Goal: Task Accomplishment & Management: Manage account settings

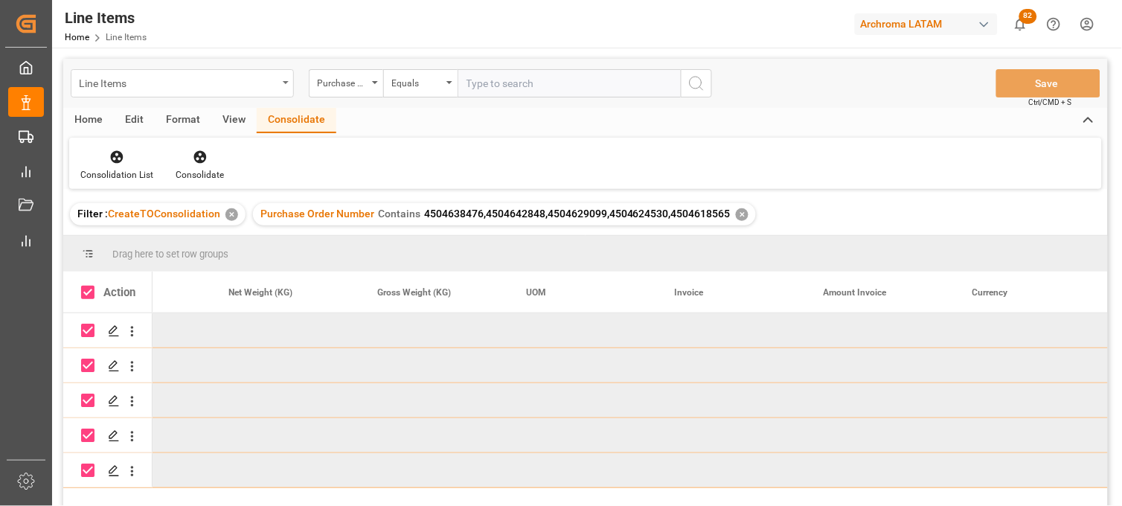
scroll to position [0, 2769]
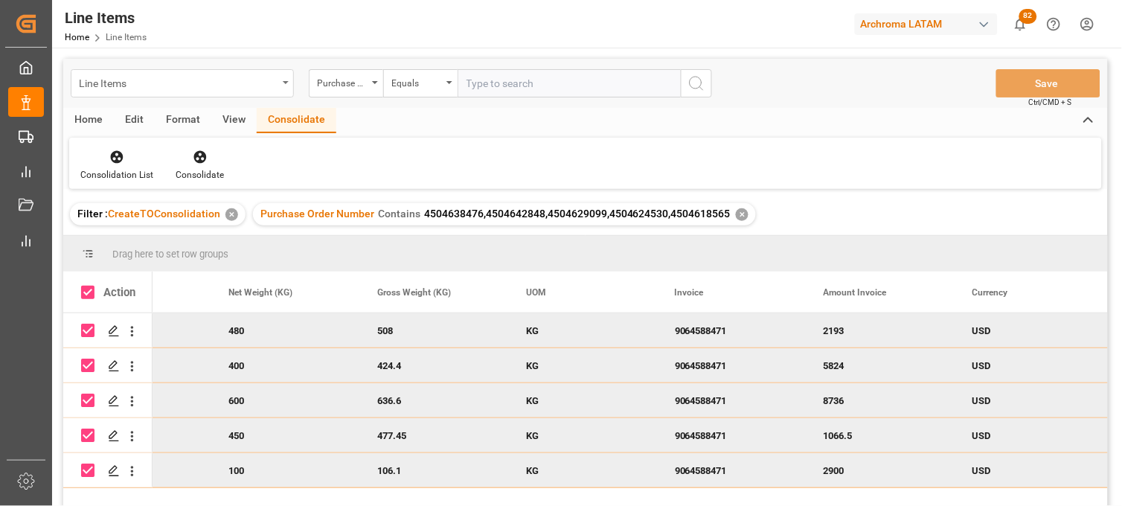
click at [131, 86] on div "Line Items" at bounding box center [178, 82] width 199 height 19
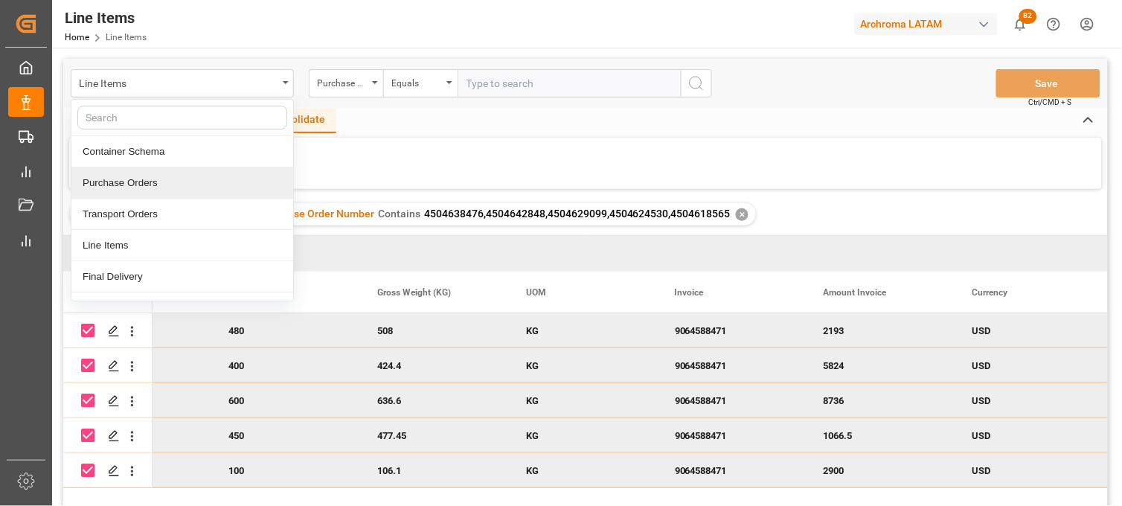
click at [155, 186] on div "Purchase Orders" at bounding box center [182, 182] width 222 height 31
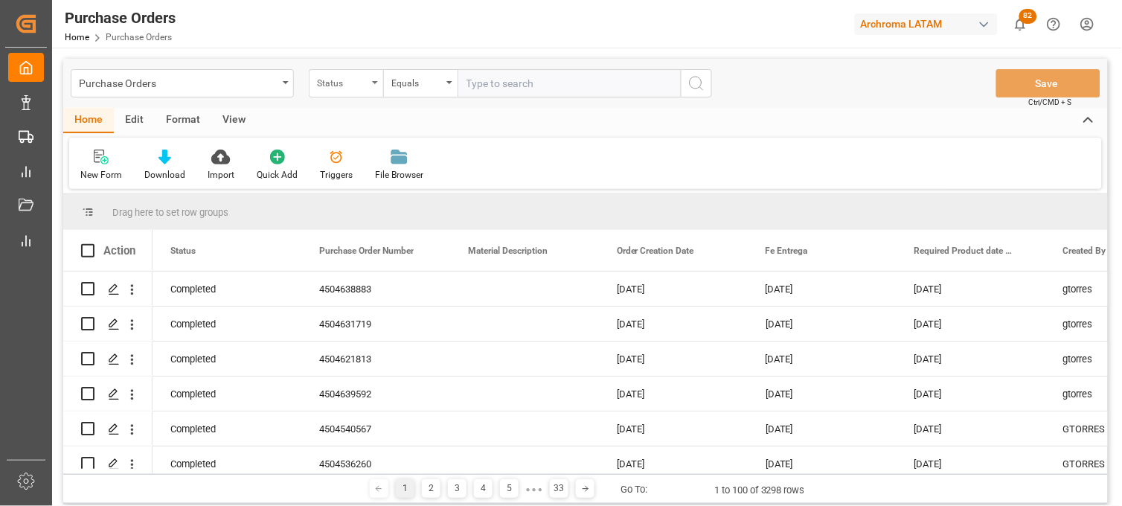
click at [351, 86] on div "Status" at bounding box center [342, 81] width 51 height 17
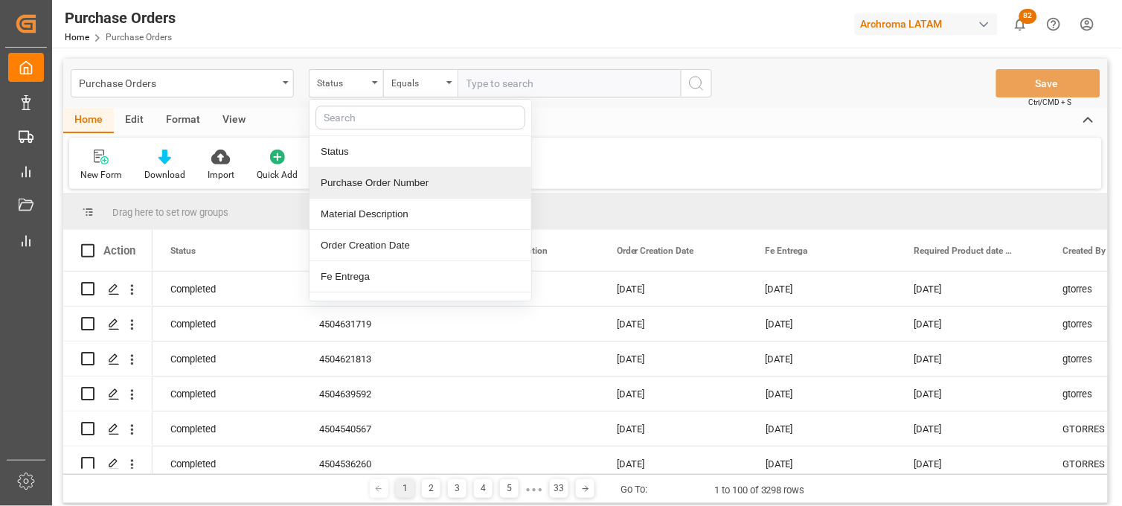
drag, startPoint x: 360, startPoint y: 190, endPoint x: 412, endPoint y: 134, distance: 76.3
click at [361, 190] on div "Purchase Order Number" at bounding box center [420, 182] width 222 height 31
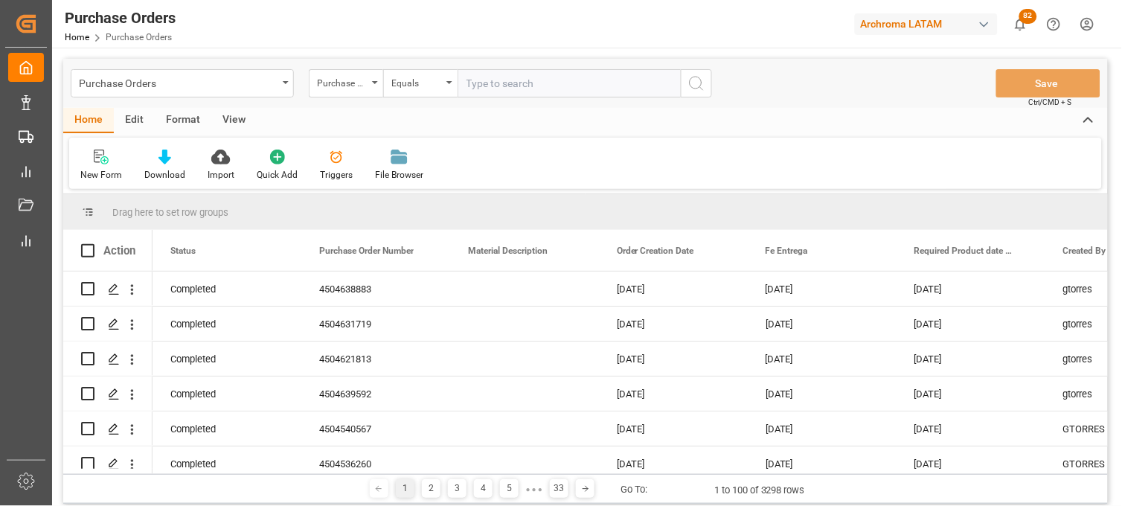
click at [486, 80] on input "text" at bounding box center [568, 83] width 223 height 28
paste input "4504629098"
type input "4504629098"
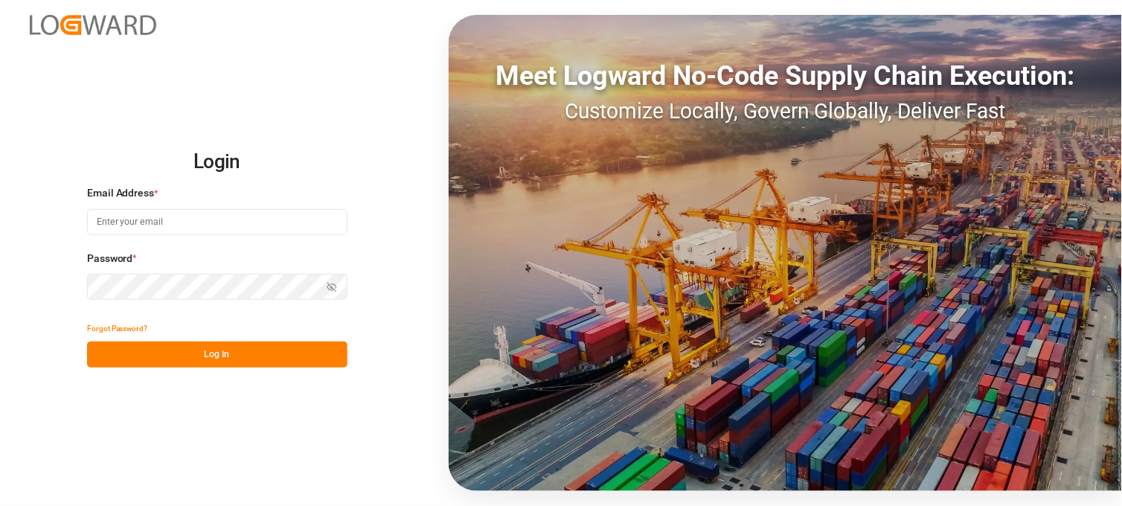
type input "[PERSON_NAME][EMAIL_ADDRESS][PERSON_NAME][DOMAIN_NAME]"
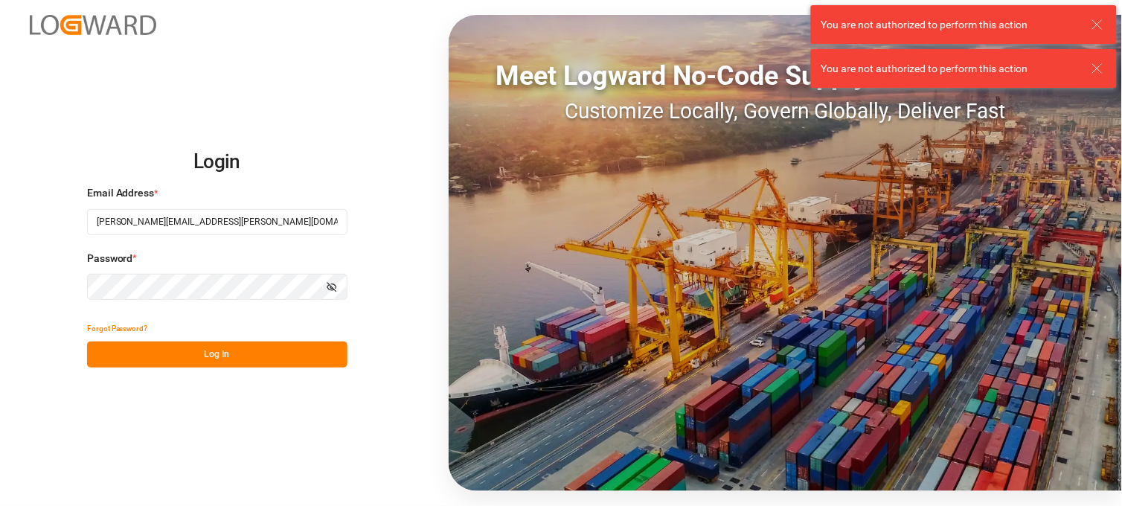
click at [281, 347] on button "Log In" at bounding box center [217, 354] width 260 height 26
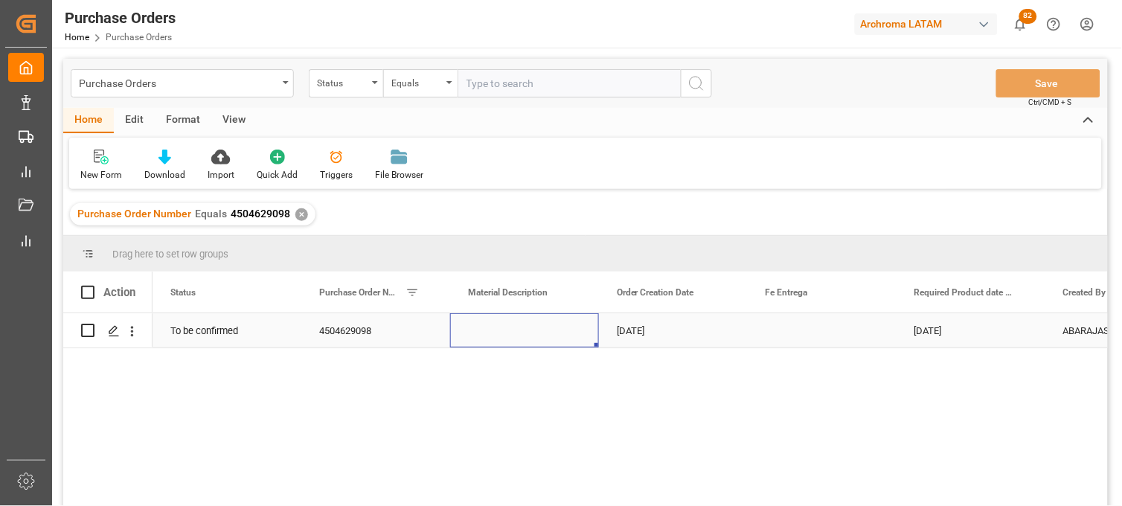
click at [533, 331] on div "Press SPACE to select this row." at bounding box center [524, 330] width 149 height 34
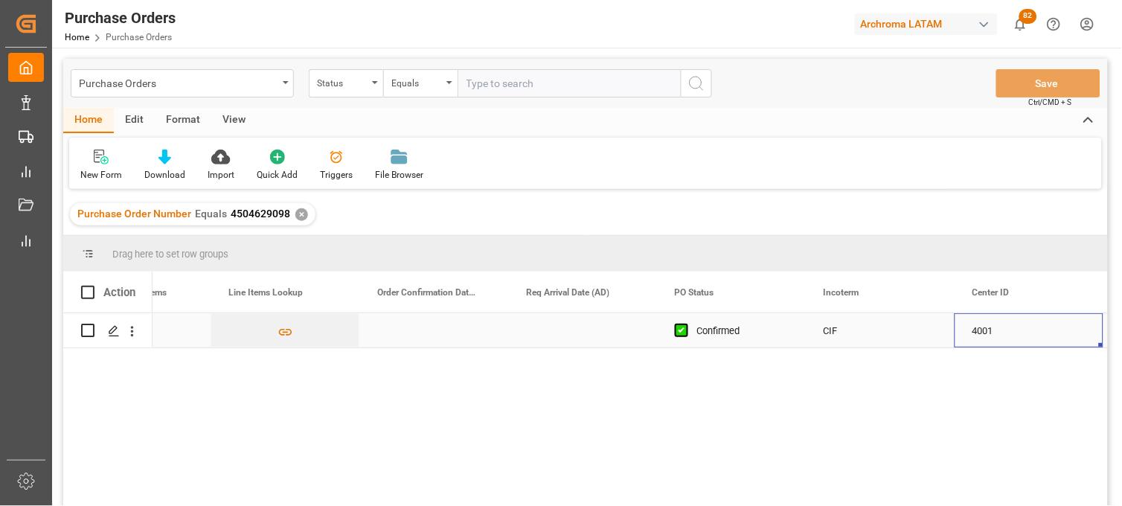
scroll to position [0, 2471]
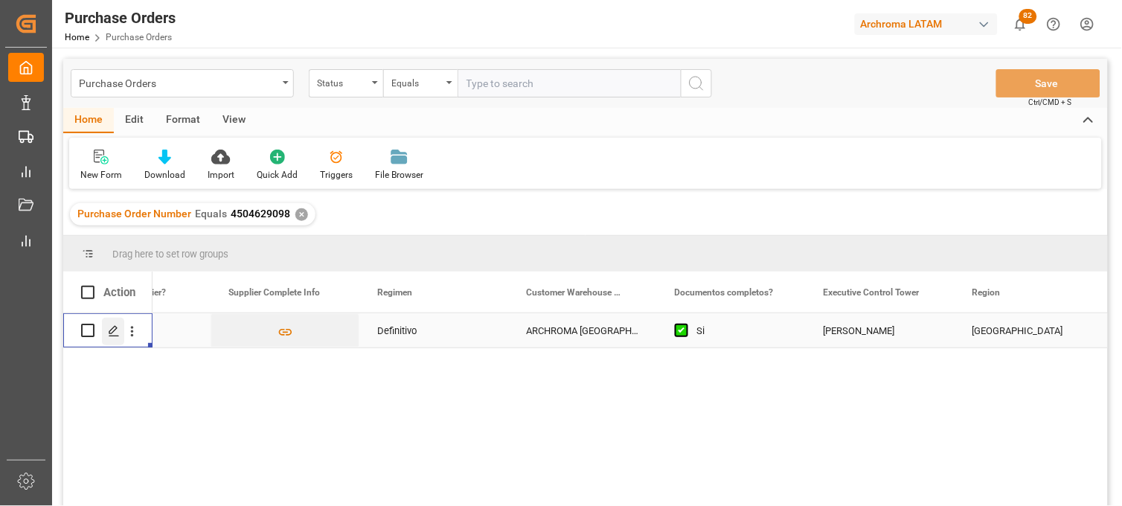
click at [112, 331] on polygon "Press SPACE to select this row." at bounding box center [112, 329] width 7 height 7
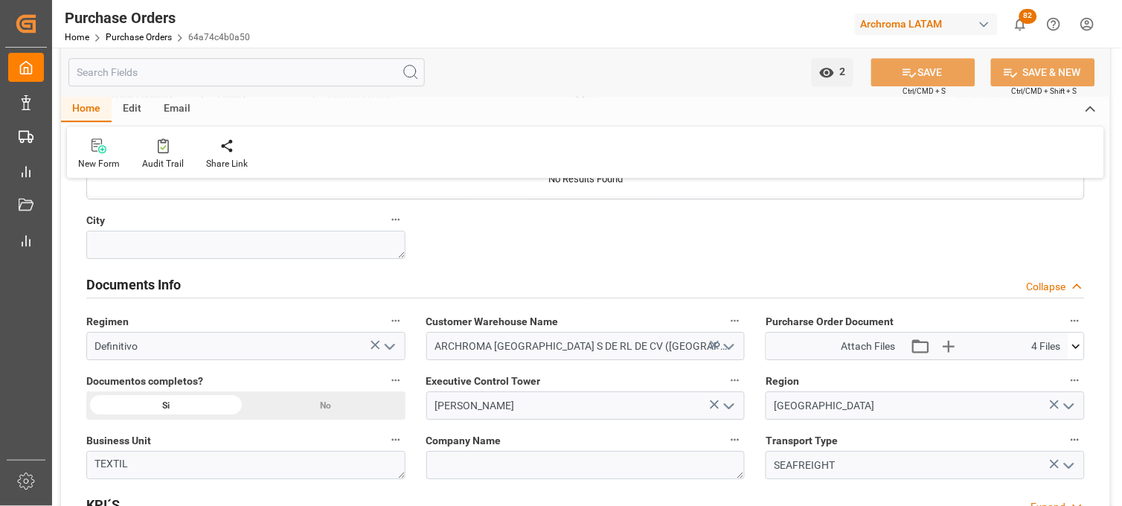
scroll to position [992, 0]
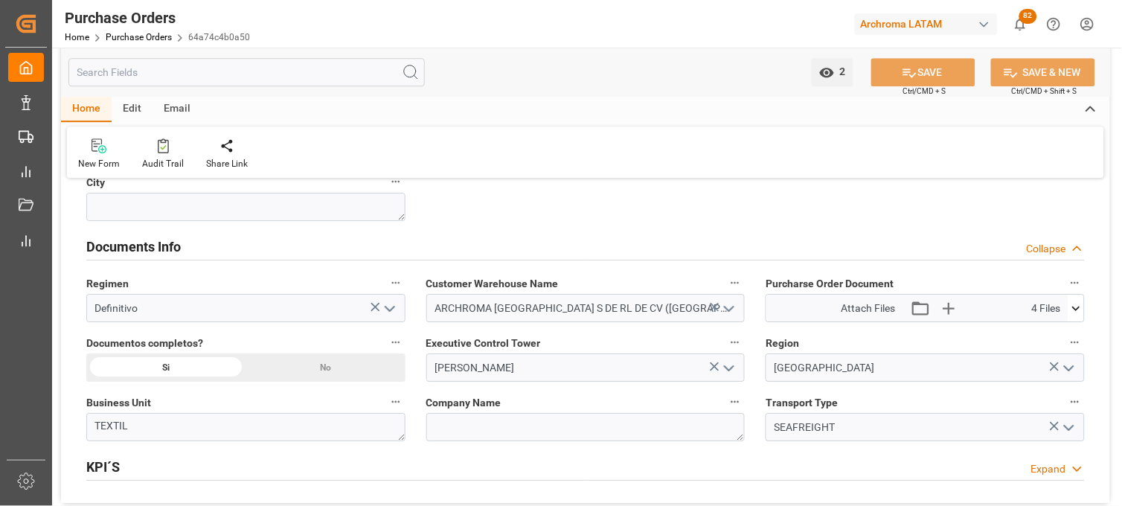
click at [1072, 308] on icon at bounding box center [1076, 309] width 16 height 16
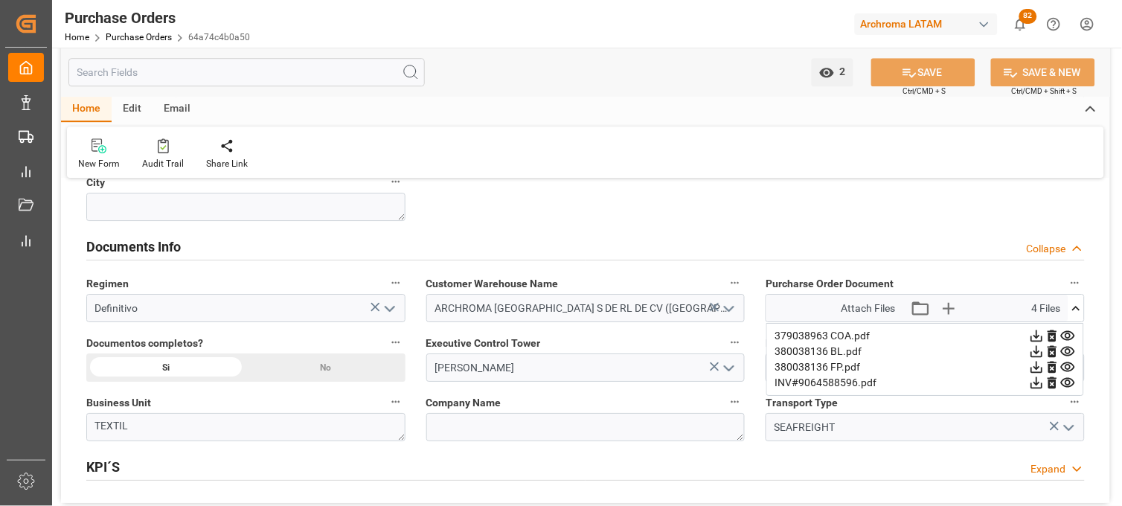
click at [1068, 353] on icon at bounding box center [1068, 352] width 16 height 16
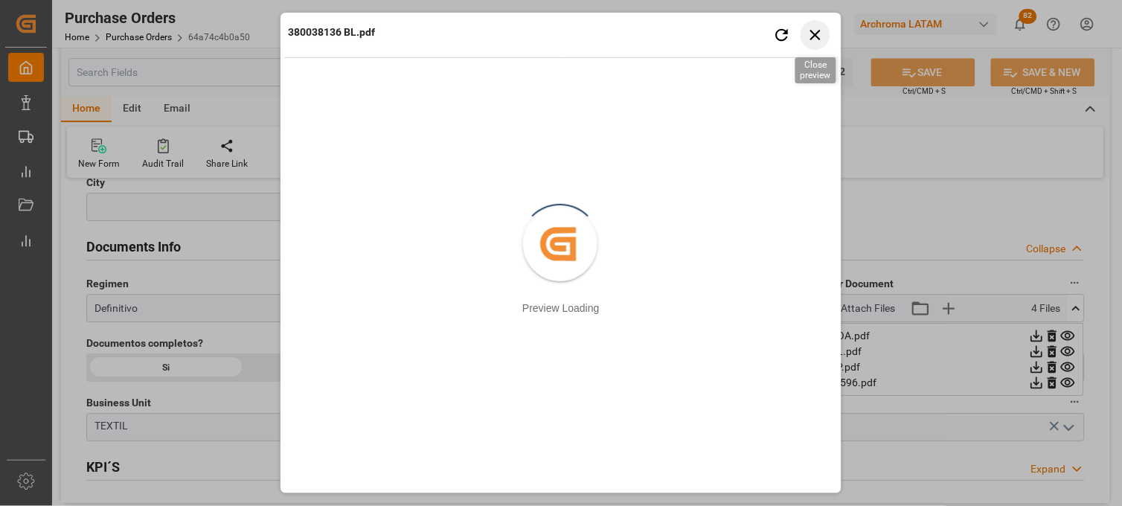
click at [821, 36] on icon "button" at bounding box center [815, 34] width 19 height 19
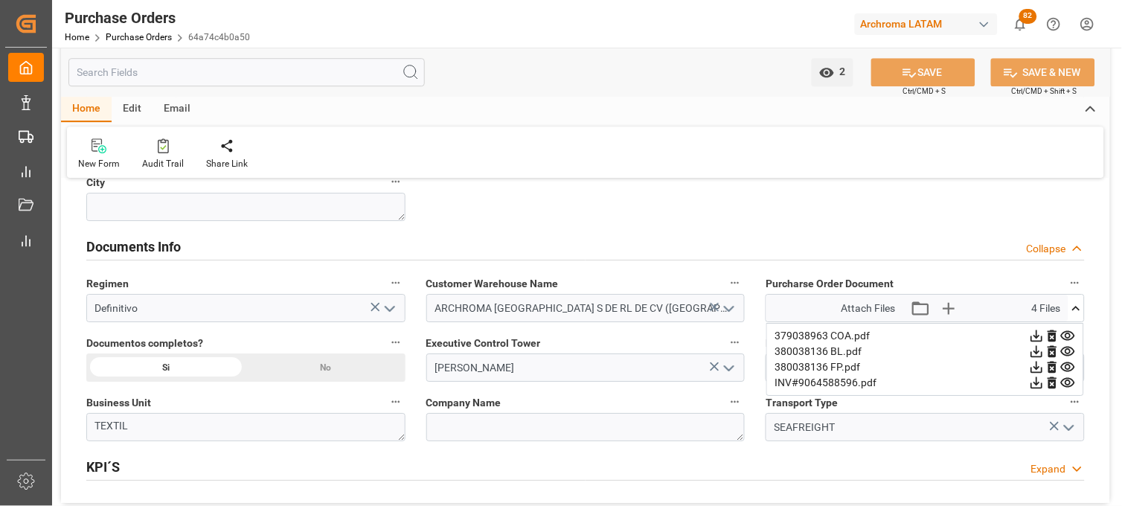
click at [1065, 382] on icon at bounding box center [1068, 383] width 16 height 16
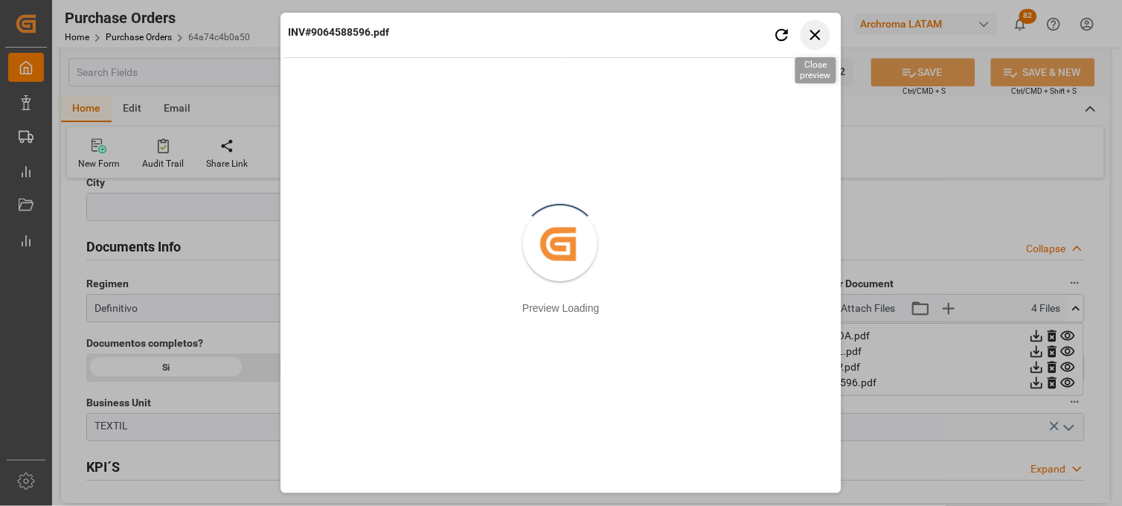
click at [817, 33] on icon "button" at bounding box center [815, 35] width 10 height 10
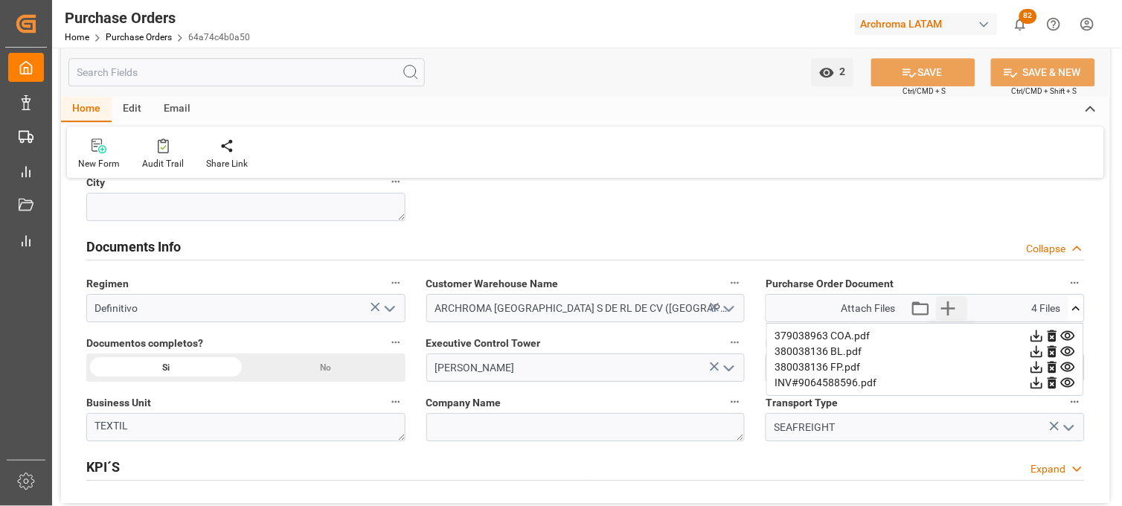
click at [947, 309] on icon "button" at bounding box center [948, 308] width 24 height 24
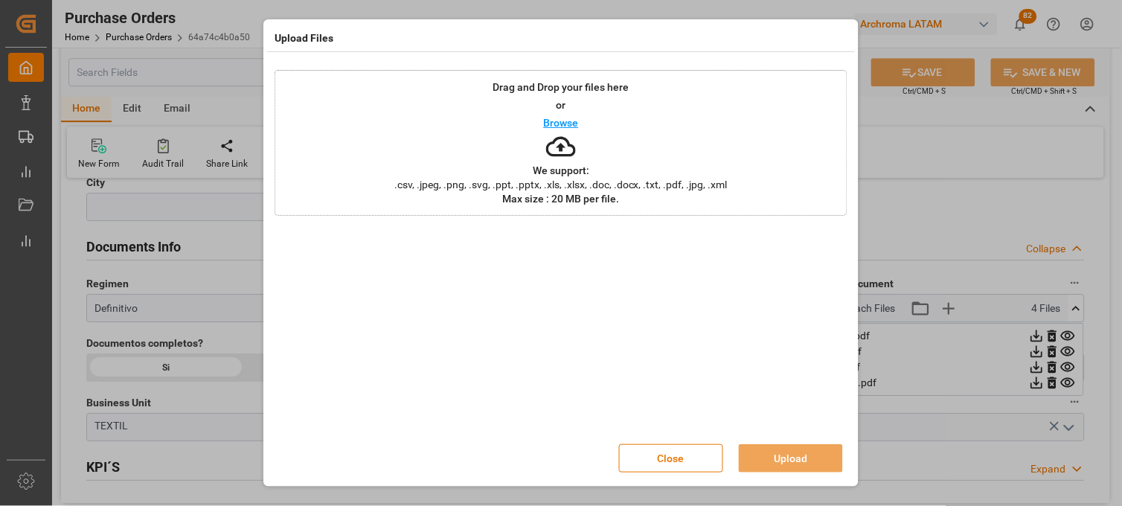
click at [580, 182] on span ".csv, .jpeg, .png, .svg, .ppt, .pptx, .xls, .xlsx, .doc, .docx, .txt, .pdf, .jp…" at bounding box center [561, 184] width 353 height 10
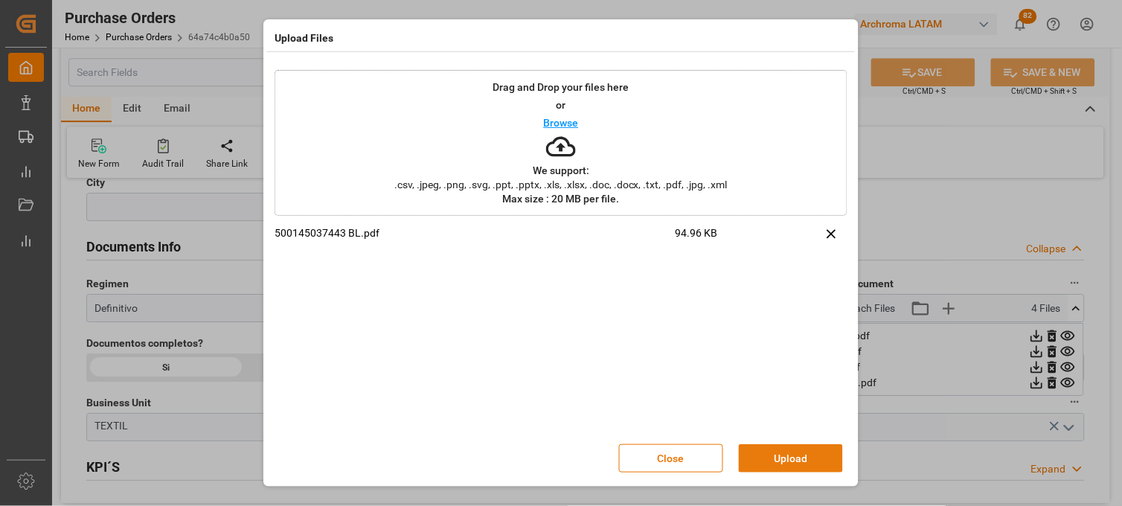
click at [759, 459] on button "Upload" at bounding box center [791, 458] width 104 height 28
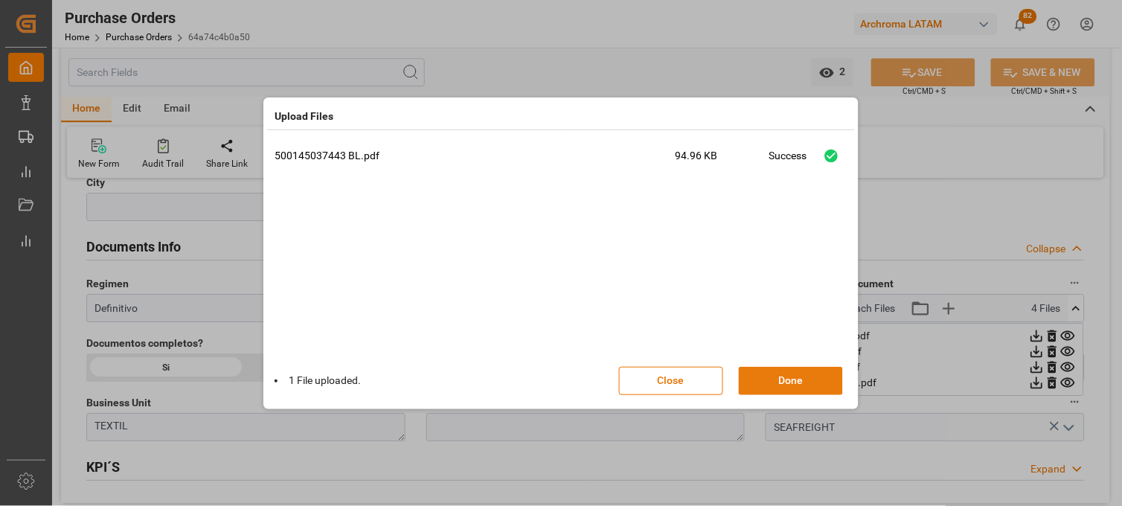
click at [792, 378] on button "Done" at bounding box center [791, 381] width 104 height 28
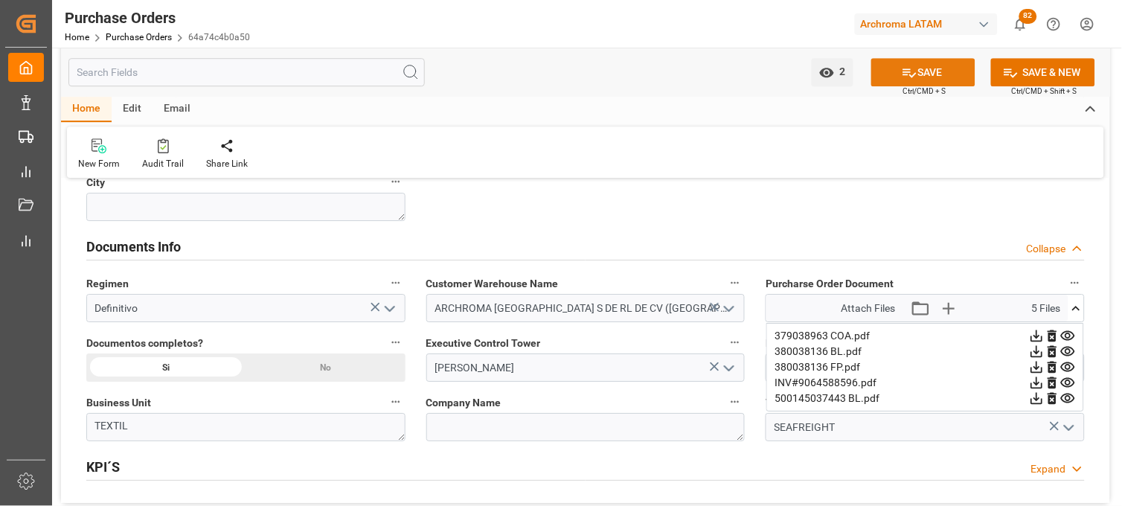
click at [918, 72] on button "SAVE" at bounding box center [923, 72] width 104 height 28
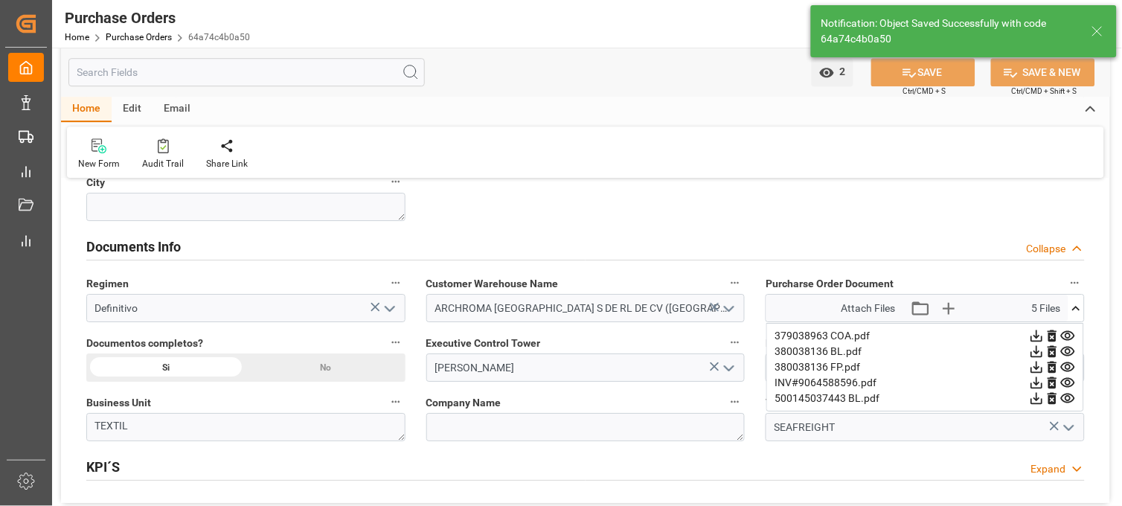
click at [1068, 396] on icon at bounding box center [1068, 398] width 14 height 10
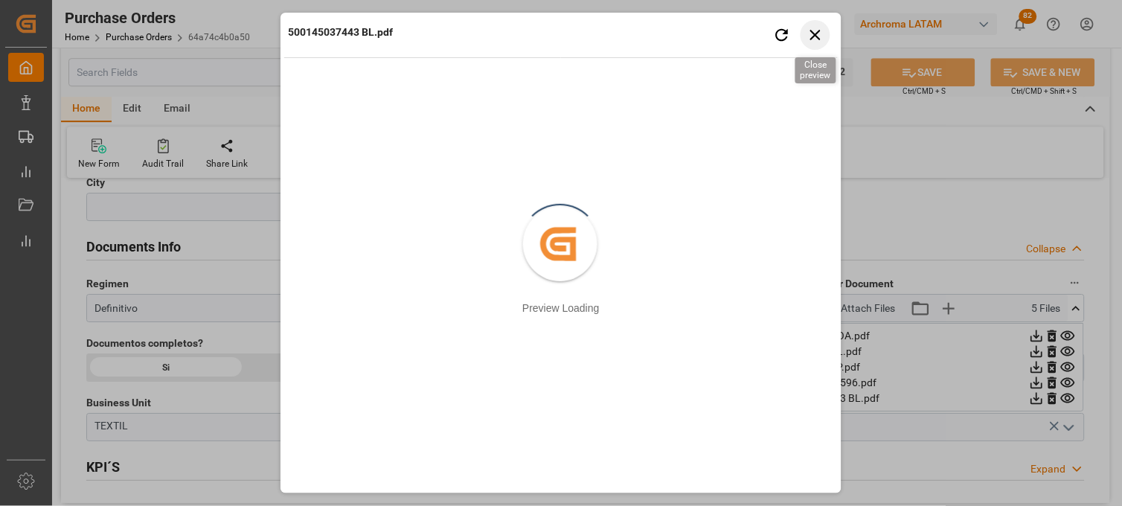
click at [817, 39] on icon "button" at bounding box center [815, 34] width 19 height 19
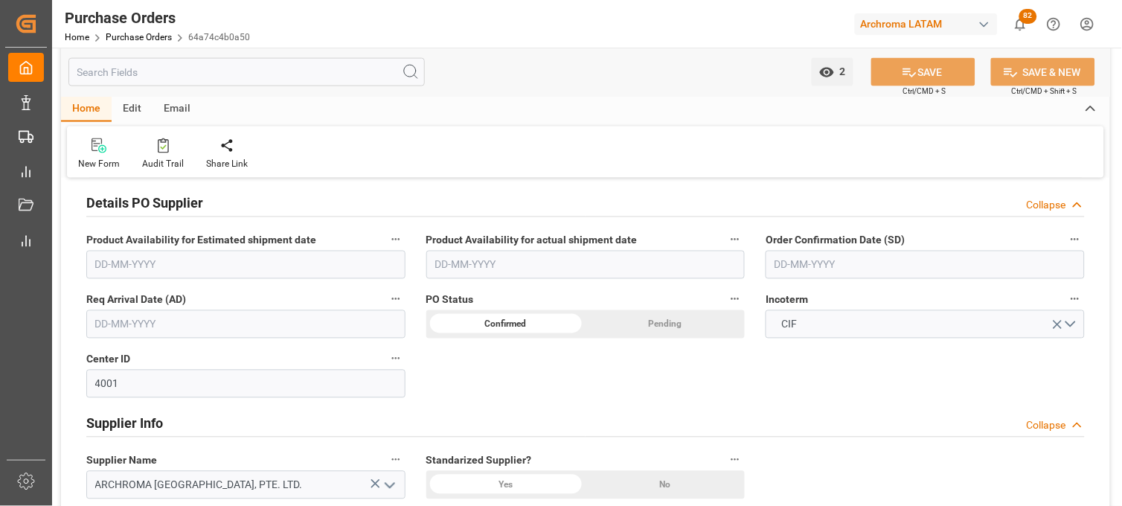
scroll to position [413, 0]
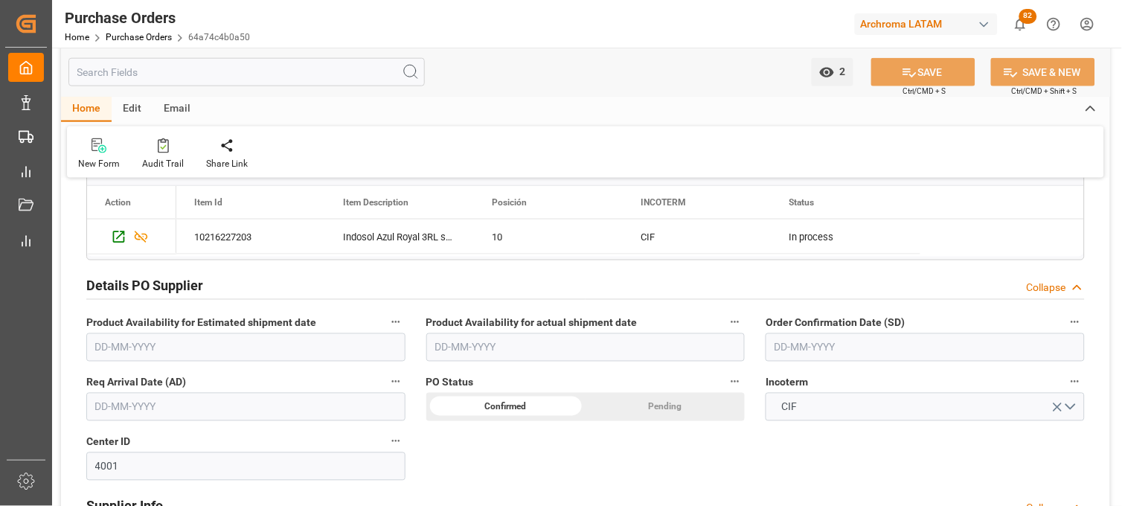
click at [461, 350] on input "text" at bounding box center [585, 347] width 319 height 28
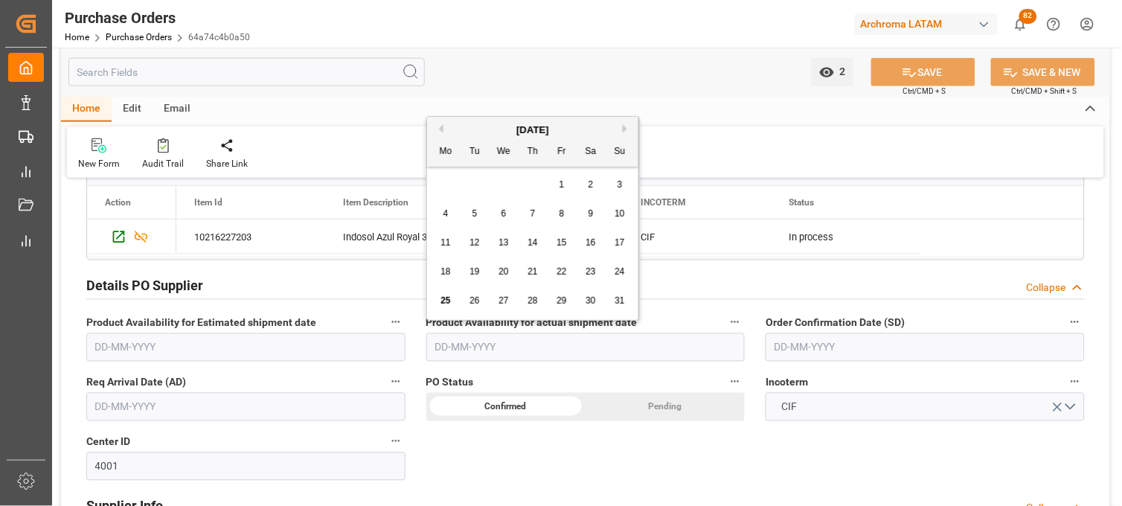
click at [161, 404] on input "text" at bounding box center [245, 407] width 319 height 28
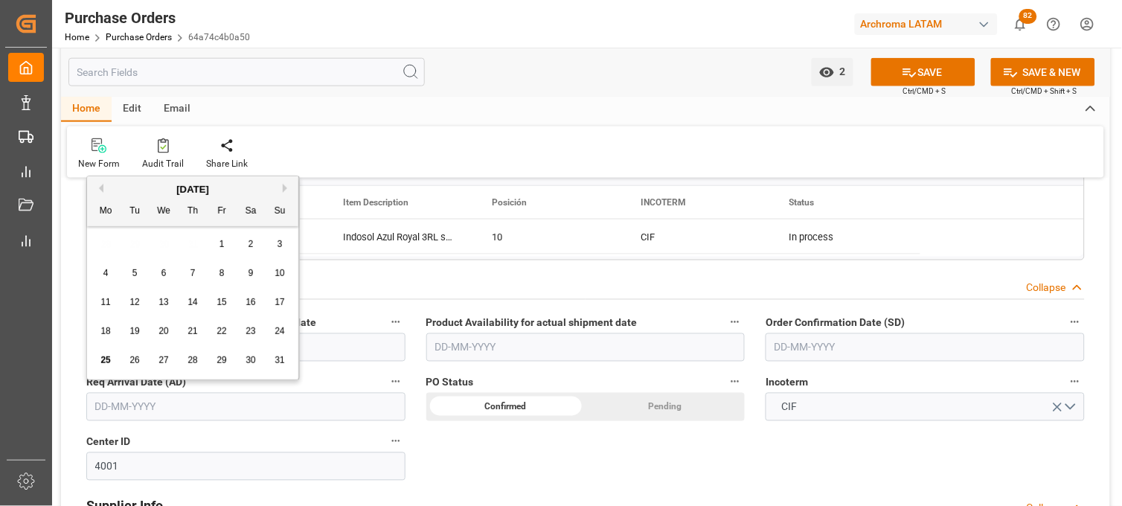
click at [107, 251] on div "28 29 30 31 1 2 3" at bounding box center [192, 244] width 203 height 29
click at [287, 184] on button "Next Month" at bounding box center [287, 188] width 9 height 9
click at [164, 305] on span "17" at bounding box center [163, 302] width 10 height 10
type input "[DATE]"
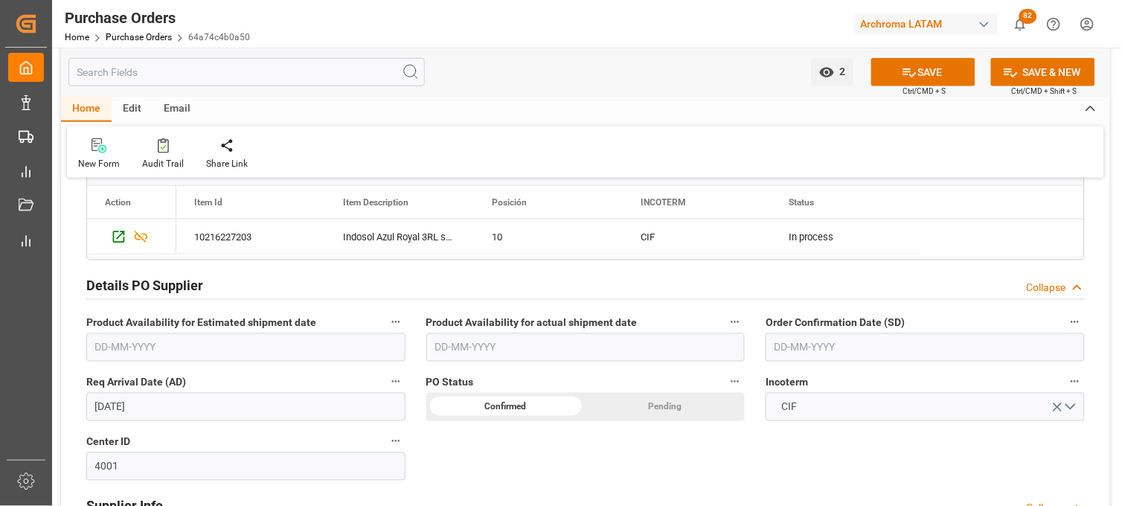
click at [802, 340] on input "text" at bounding box center [924, 347] width 319 height 28
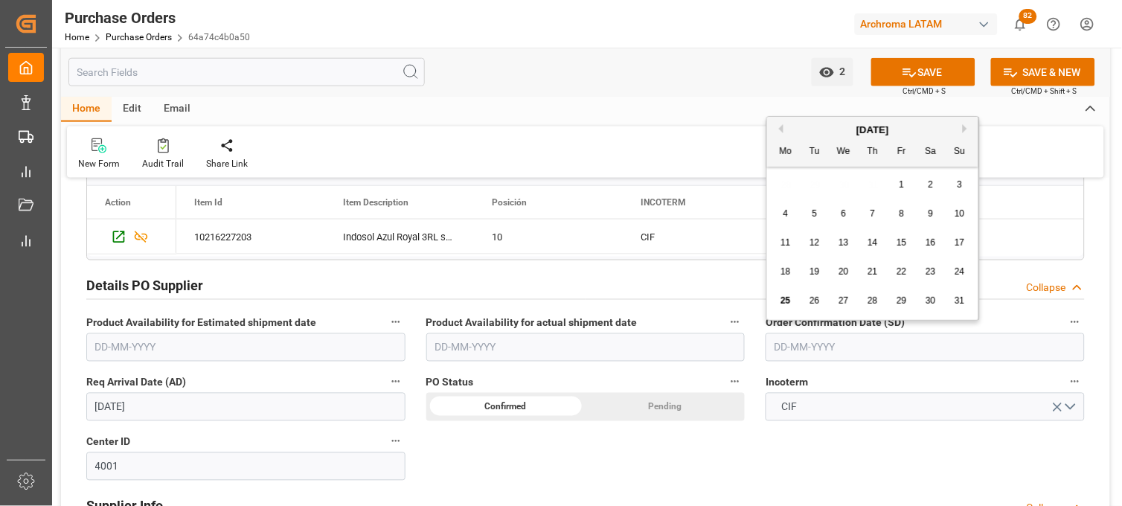
click at [778, 129] on button "Previous Month" at bounding box center [778, 128] width 9 height 9
click at [874, 302] on span "31" at bounding box center [872, 300] width 10 height 10
type input "[DATE]"
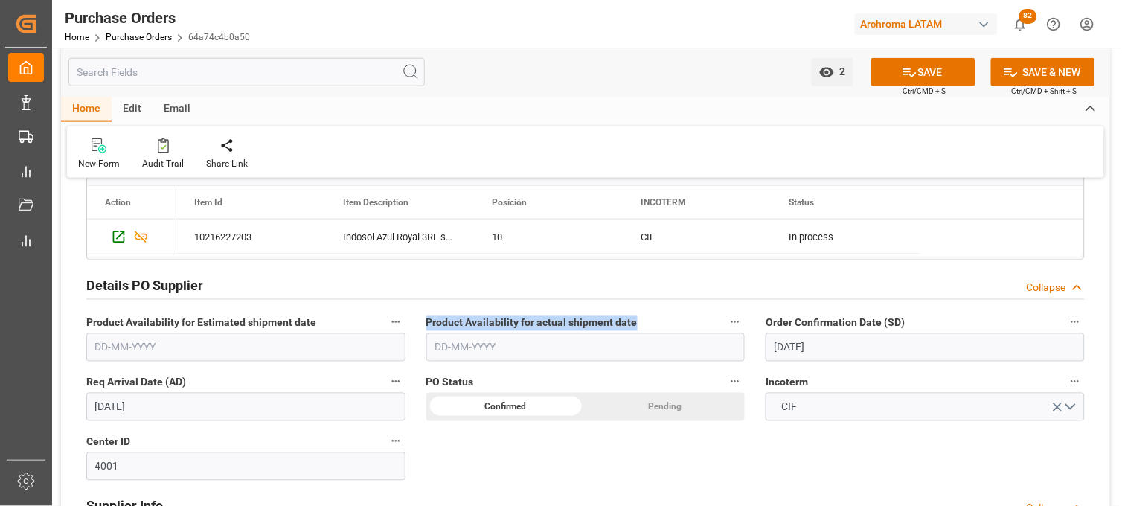
drag, startPoint x: 419, startPoint y: 320, endPoint x: 653, endPoint y: 324, distance: 234.3
click at [653, 324] on div "Product Availability for actual shipment date" at bounding box center [586, 337] width 340 height 60
copy span "Product Availability for actual shipment date"
click at [905, 69] on icon at bounding box center [909, 72] width 13 height 9
